Goal: Task Accomplishment & Management: Use online tool/utility

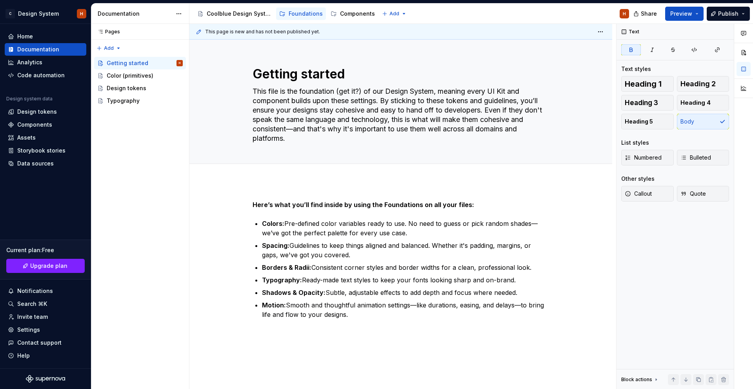
scroll to position [56, 0]
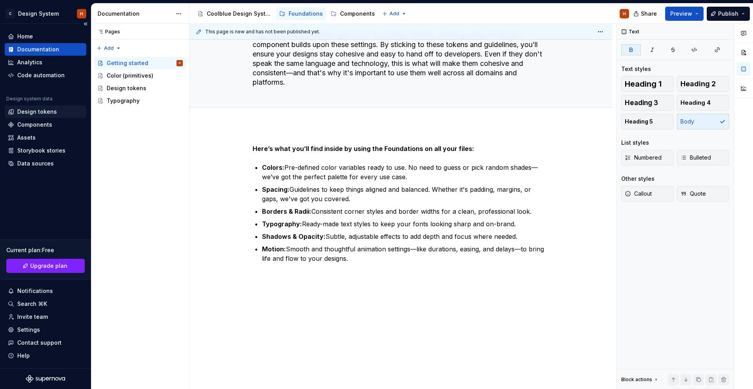
click at [46, 105] on div "Design system data" at bounding box center [46, 100] width 82 height 9
click at [46, 108] on div "Design tokens" at bounding box center [37, 112] width 40 height 8
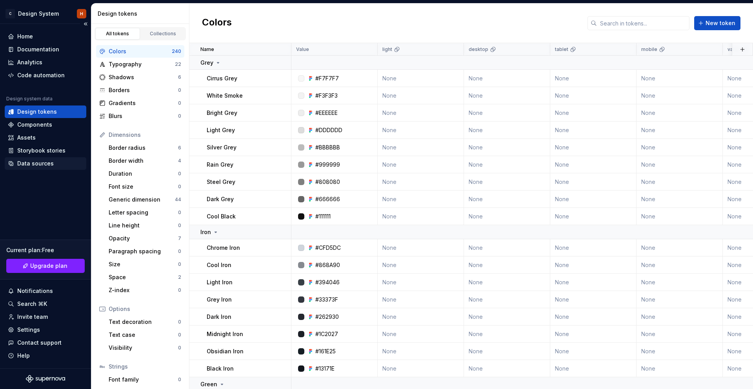
click at [36, 166] on div "Data sources" at bounding box center [35, 164] width 36 height 8
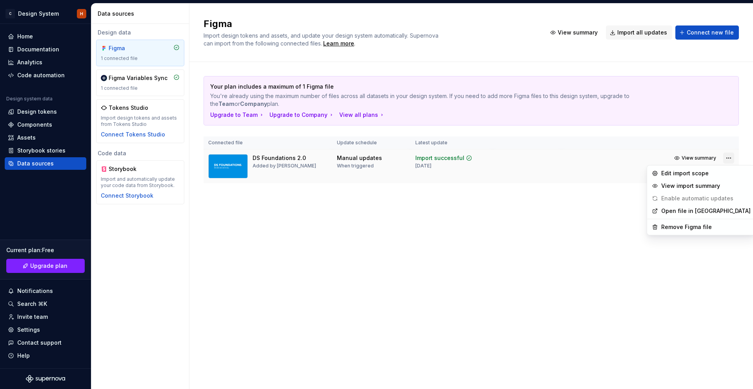
click at [727, 157] on html "C Design System H Home Documentation Analytics Code automation Design system da…" at bounding box center [376, 194] width 753 height 389
click at [698, 177] on div "Edit import scope" at bounding box center [706, 174] width 89 height 8
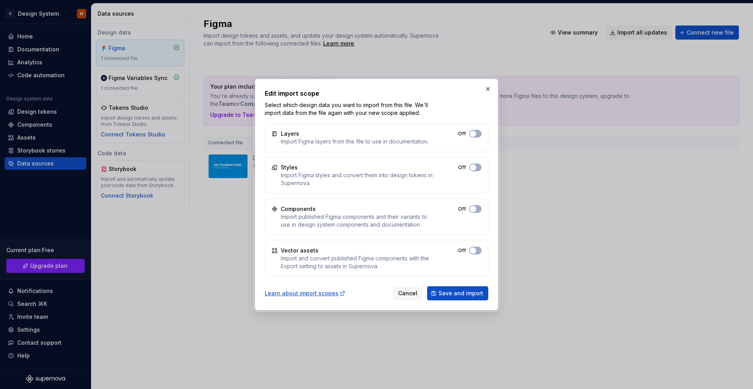
drag, startPoint x: 490, startPoint y: 88, endPoint x: 470, endPoint y: 140, distance: 55.5
click at [490, 88] on button "button" at bounding box center [488, 89] width 11 height 11
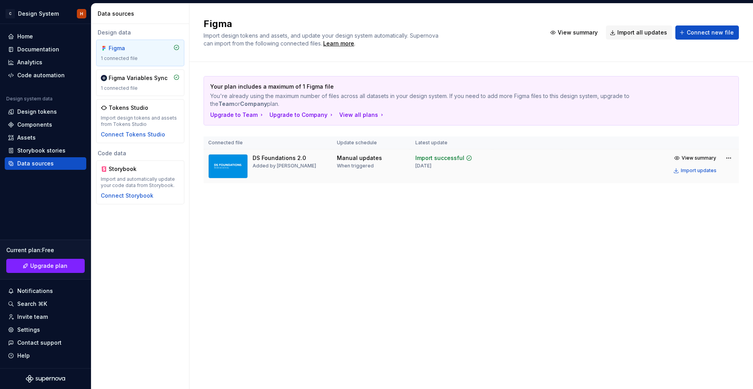
click at [377, 164] on div "Manual updates When triggered" at bounding box center [359, 161] width 45 height 15
click at [684, 169] on div "Import updates" at bounding box center [699, 171] width 36 height 6
click at [128, 78] on div "Figma Variables Sync" at bounding box center [138, 78] width 59 height 8
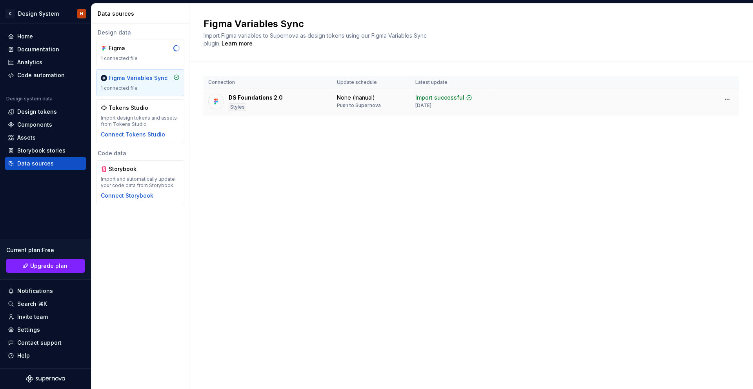
click at [295, 101] on div "DS Foundations 2.0 Styles" at bounding box center [267, 102] width 119 height 17
click at [35, 138] on div "Assets" at bounding box center [45, 138] width 75 height 8
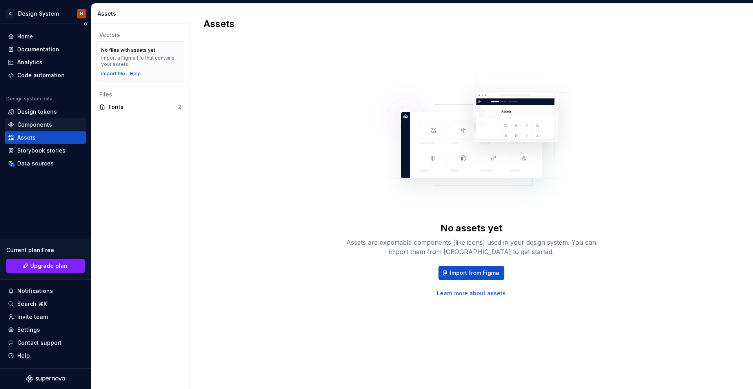
click at [32, 126] on div "Components" at bounding box center [34, 125] width 35 height 8
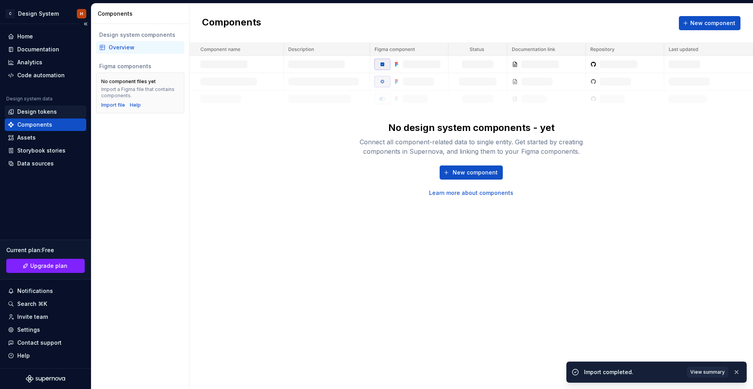
click at [28, 111] on div "Design tokens" at bounding box center [37, 112] width 40 height 8
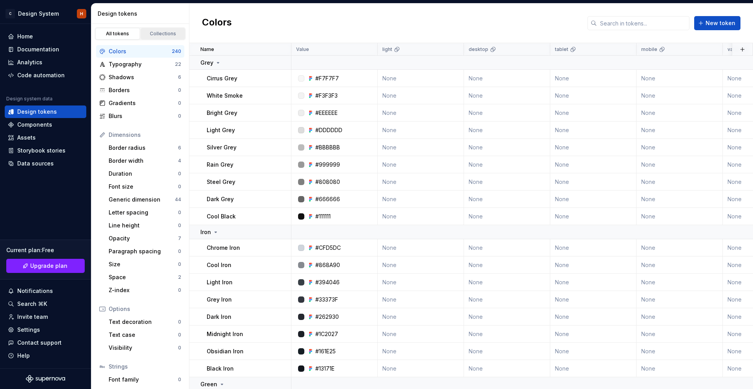
click at [155, 33] on div "Collections" at bounding box center [163, 34] width 39 height 6
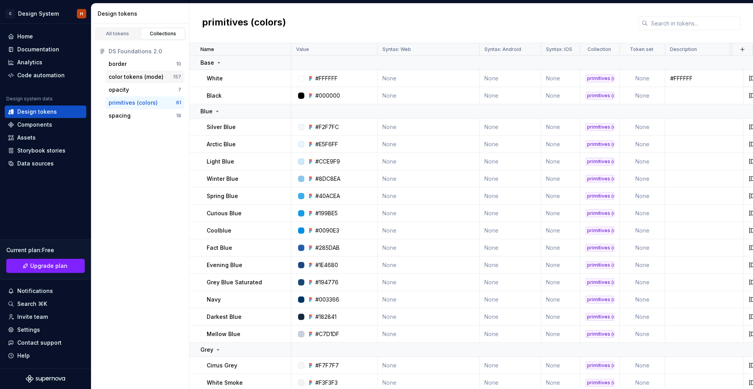
click at [132, 78] on div "color tokens (mode)" at bounding box center [136, 77] width 55 height 8
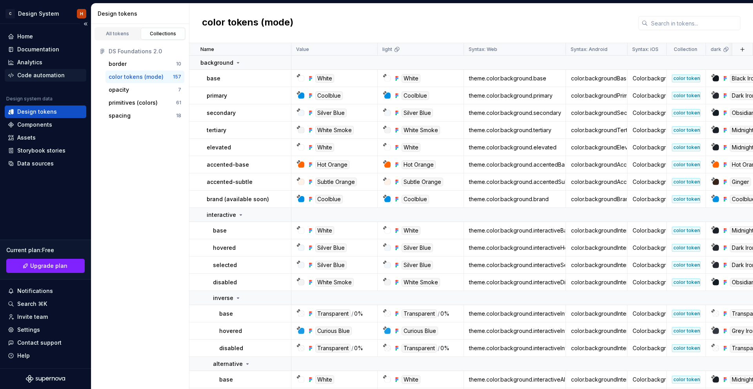
click at [39, 73] on div "Code automation" at bounding box center [40, 75] width 47 height 8
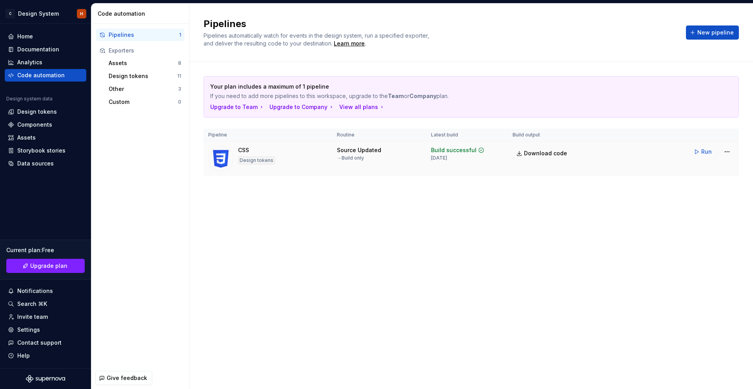
click at [635, 146] on td "Run" at bounding box center [658, 152] width 162 height 20
click at [725, 152] on html "C Design System H Home Documentation Analytics Code automation Design system da…" at bounding box center [376, 194] width 753 height 389
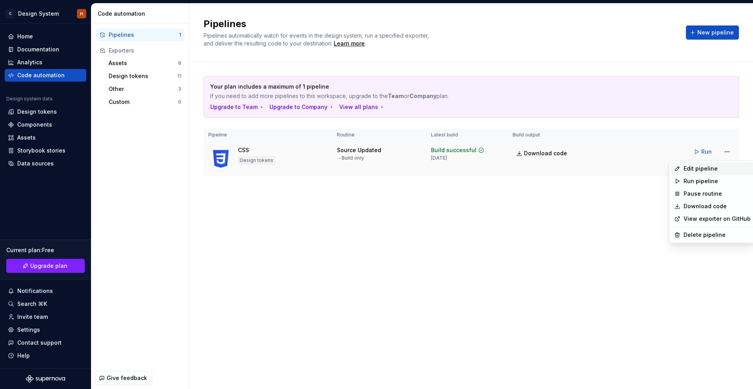
click at [715, 170] on div "Edit pipeline" at bounding box center [717, 169] width 67 height 8
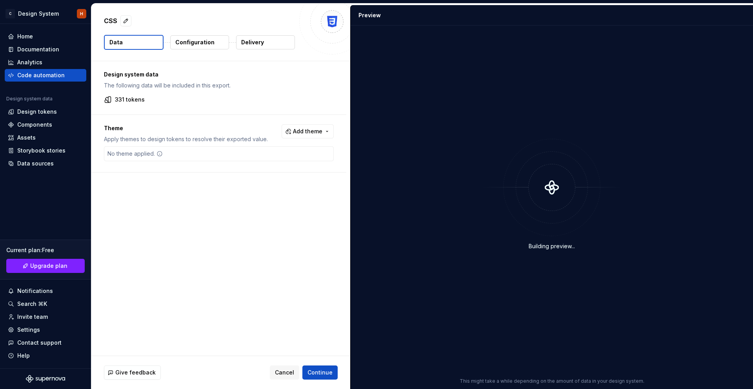
click at [290, 135] on button "Add theme" at bounding box center [308, 131] width 52 height 14
click at [269, 165] on div "dark" at bounding box center [264, 163] width 12 height 8
click at [186, 190] on html "C Design System H Home Documentation Analytics Code automation Design system da…" at bounding box center [376, 194] width 753 height 389
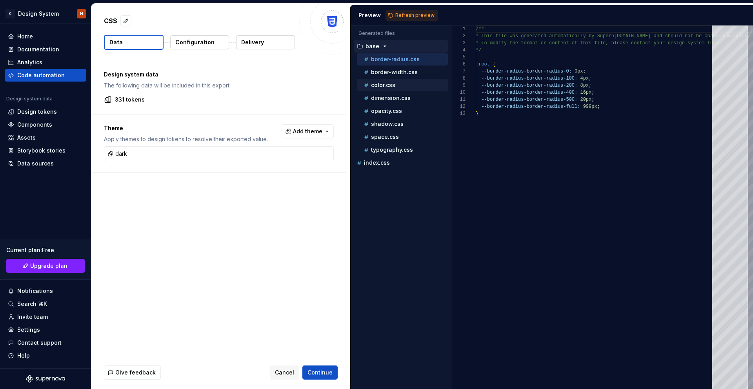
click at [399, 91] on div "color.css" at bounding box center [402, 85] width 91 height 13
click at [375, 84] on p "color.css" at bounding box center [383, 85] width 24 height 6
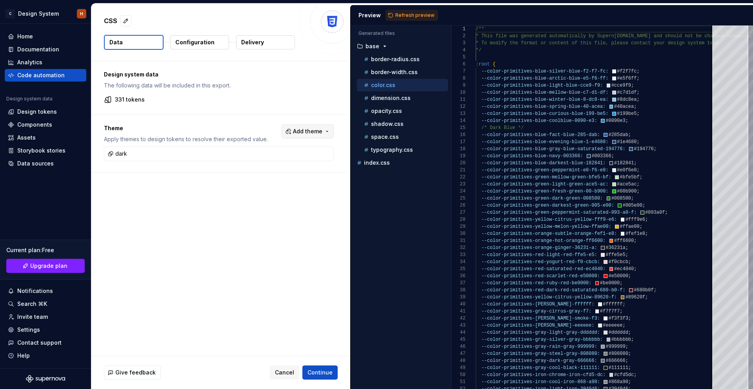
click at [319, 131] on span "Add theme" at bounding box center [307, 132] width 29 height 8
click at [275, 173] on div "light" at bounding box center [295, 175] width 75 height 8
drag, startPoint x: 300, startPoint y: 273, endPoint x: 310, endPoint y: 266, distance: 12.6
click at [302, 271] on html "C Design System H Home Documentation Analytics Code automation Design system da…" at bounding box center [376, 194] width 753 height 389
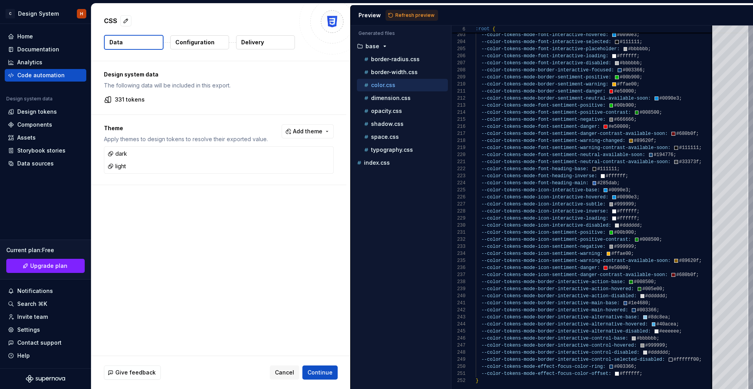
click at [399, 16] on span "Refresh preview" at bounding box center [415, 15] width 39 height 6
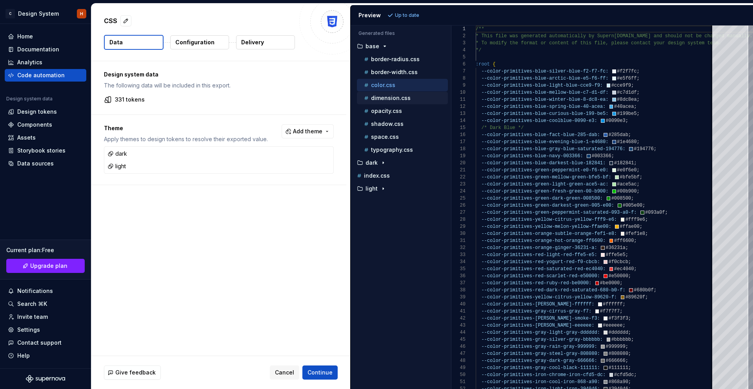
click at [379, 93] on div "dimension.css" at bounding box center [402, 98] width 91 height 13
click at [381, 100] on p "dimension.css" at bounding box center [391, 98] width 40 height 6
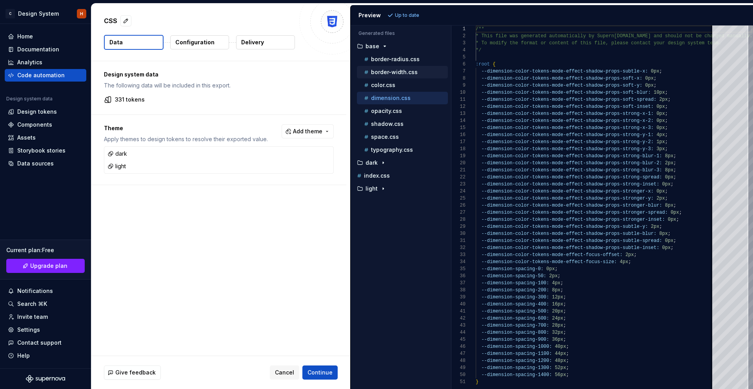
click at [410, 70] on p "border-width.css" at bounding box center [394, 72] width 47 height 6
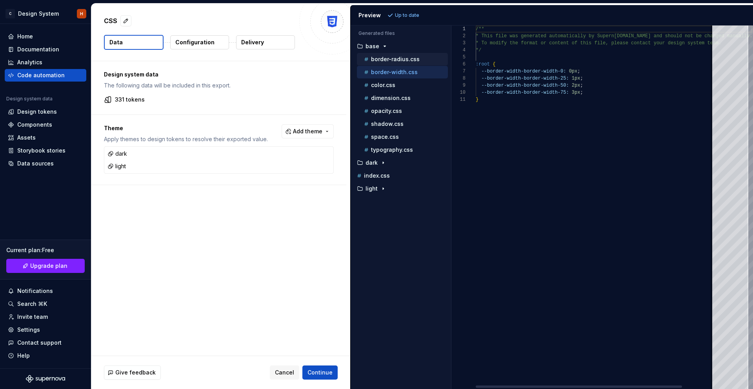
click at [408, 60] on p "border-radius.css" at bounding box center [395, 59] width 49 height 6
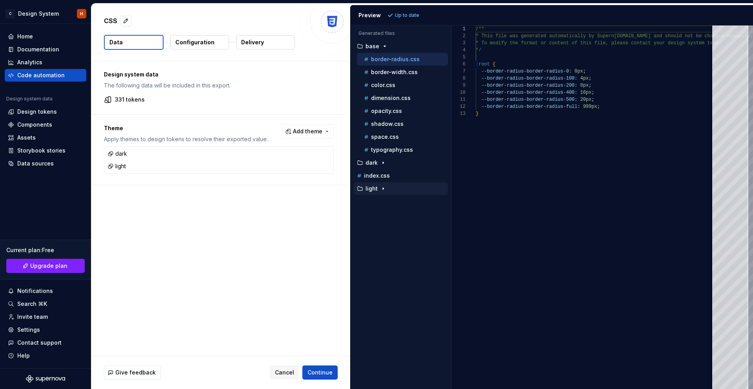
click at [379, 186] on div "button" at bounding box center [383, 189] width 9 height 6
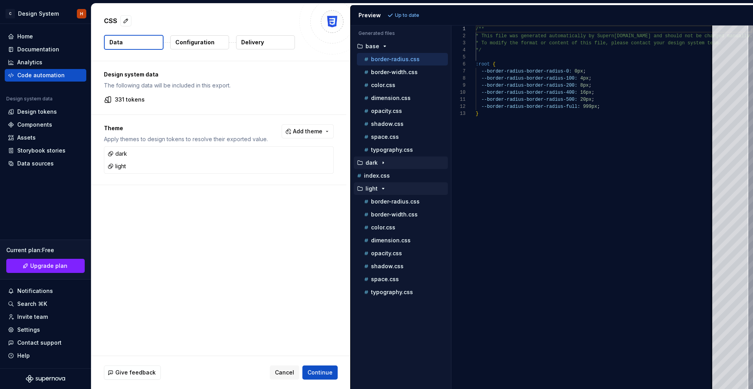
click at [381, 162] on icon "button" at bounding box center [383, 163] width 6 height 6
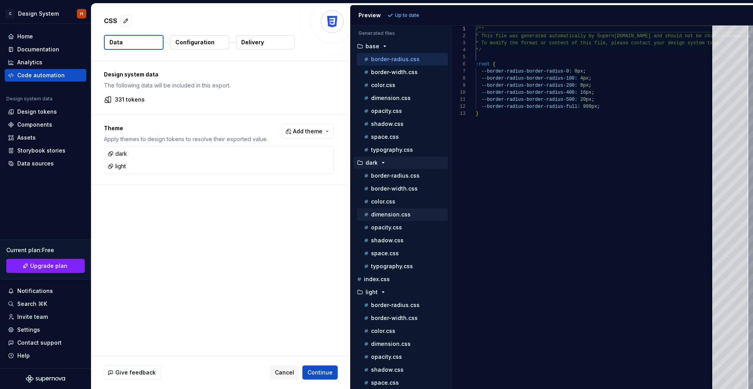
click at [385, 213] on p "dimension.css" at bounding box center [391, 214] width 40 height 6
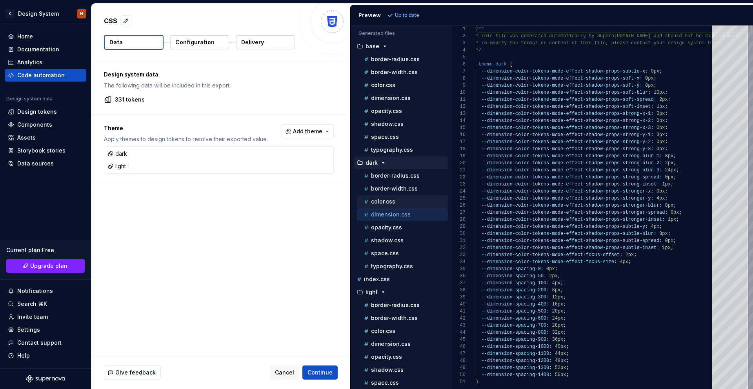
click at [385, 202] on p "color.css" at bounding box center [383, 202] width 24 height 6
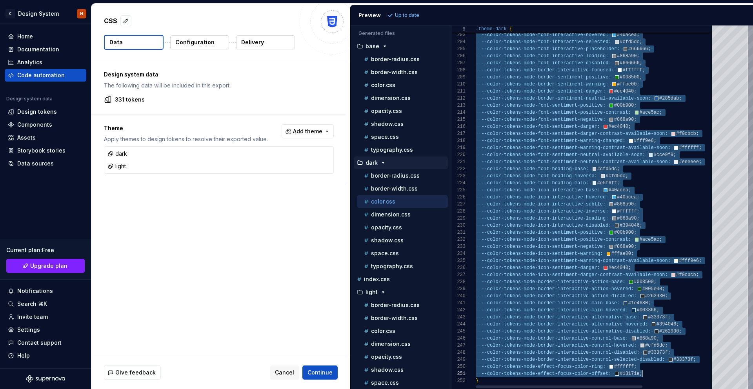
scroll to position [28, 3]
drag, startPoint x: 490, startPoint y: 57, endPoint x: 671, endPoint y: 385, distance: 375.3
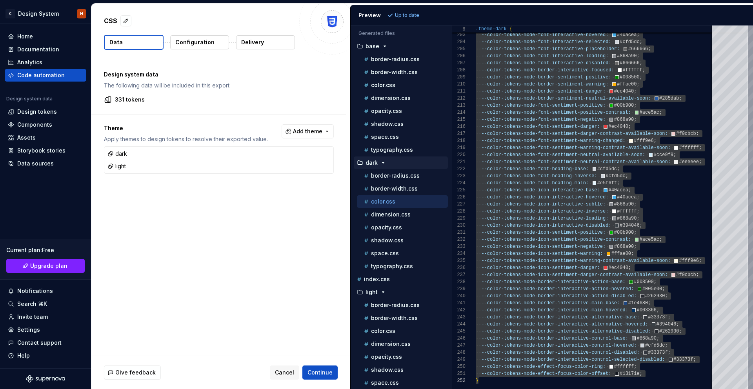
click at [312, 129] on span "Add theme" at bounding box center [307, 132] width 29 height 8
drag, startPoint x: 178, startPoint y: 228, endPoint x: 498, endPoint y: 208, distance: 320.4
click at [179, 228] on html "C Design System H Home Documentation Analytics Code automation Design system da…" at bounding box center [376, 194] width 753 height 389
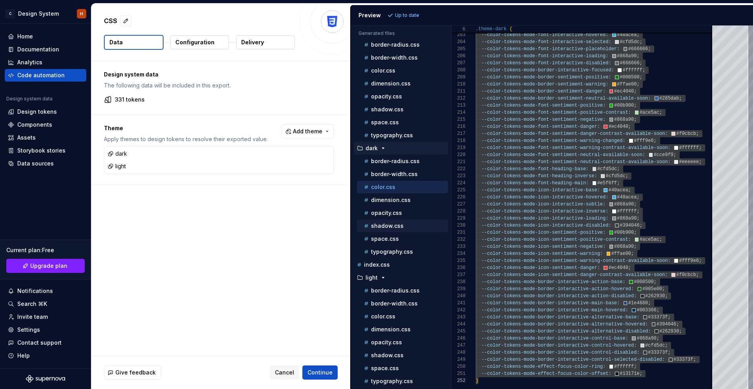
click at [393, 225] on p "shadow.css" at bounding box center [387, 226] width 33 height 6
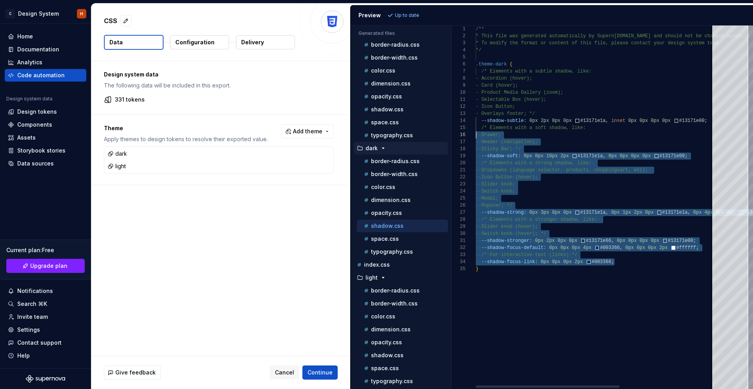
scroll to position [21, 0]
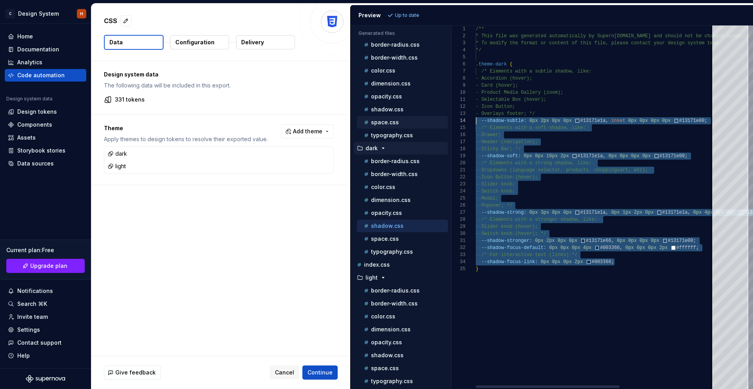
drag, startPoint x: 592, startPoint y: 243, endPoint x: 439, endPoint y: 121, distance: 195.2
click at [476, 121] on div "/** * This file was generated automatically by Supern [DOMAIN_NAME] and should …" at bounding box center [674, 208] width 396 height 364
click at [684, 272] on div "}" at bounding box center [674, 269] width 396 height 7
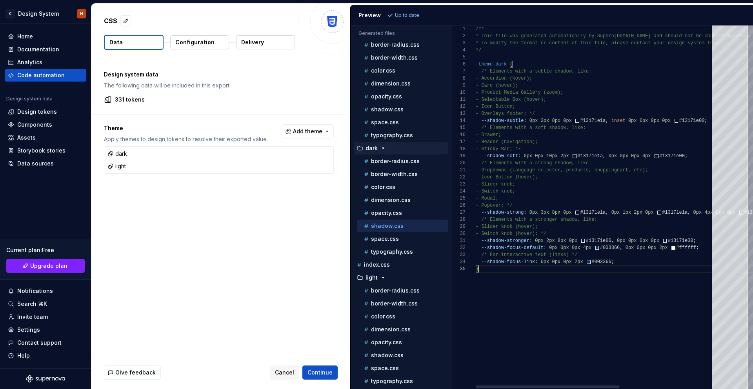
scroll to position [28, 3]
click at [394, 227] on p "shadow.css" at bounding box center [387, 226] width 33 height 6
click at [386, 113] on div "shadow.css" at bounding box center [406, 110] width 86 height 8
type textarea "**********"
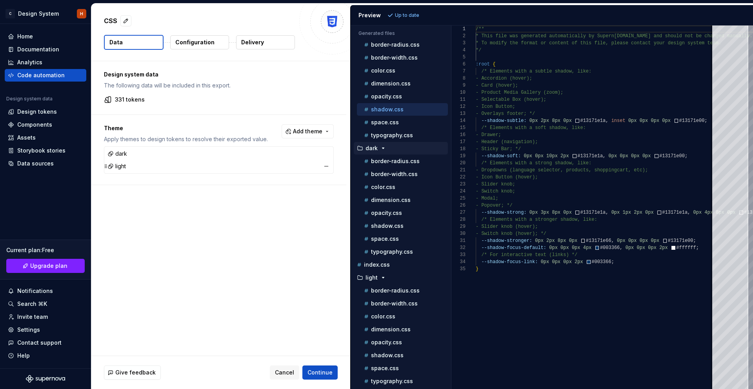
click at [332, 153] on button "button" at bounding box center [326, 153] width 11 height 11
click at [417, 16] on span "Refresh preview" at bounding box center [415, 15] width 39 height 6
